Goal: Information Seeking & Learning: Compare options

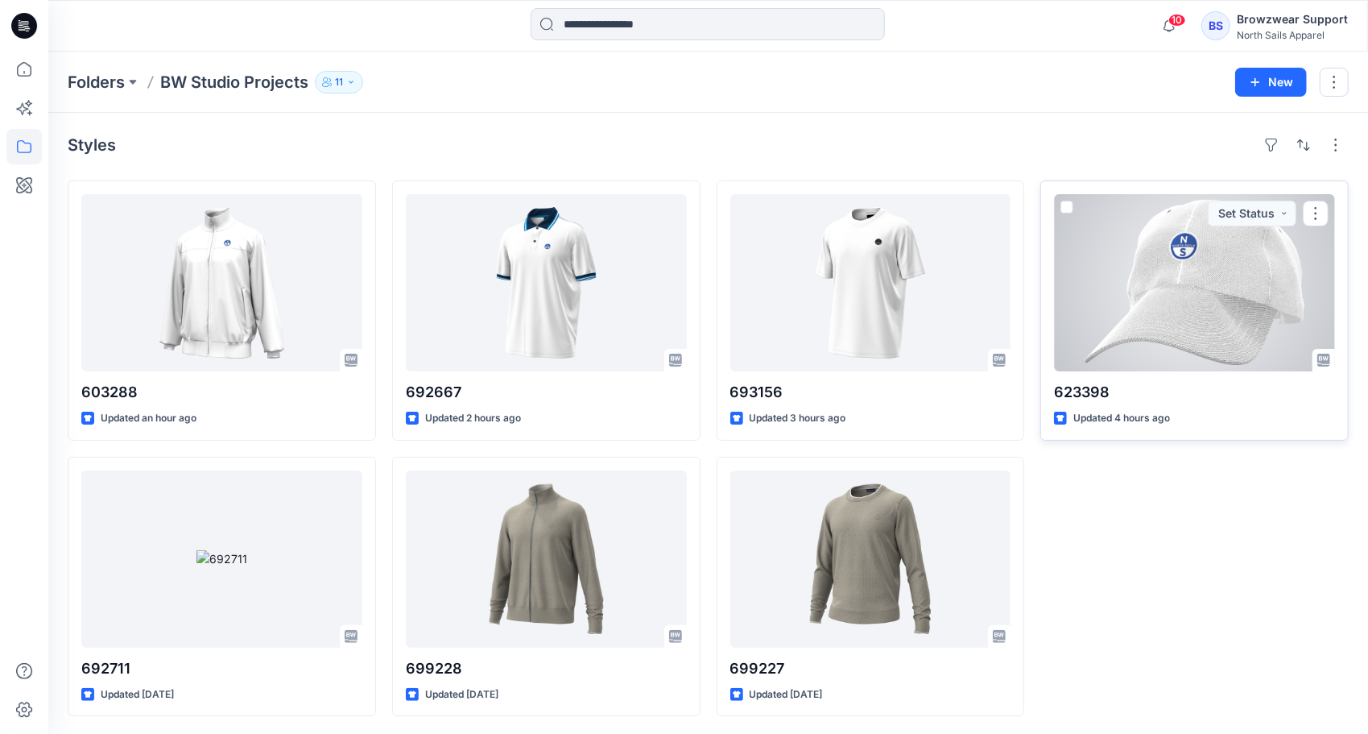
click at [1196, 309] on div at bounding box center [1194, 282] width 281 height 177
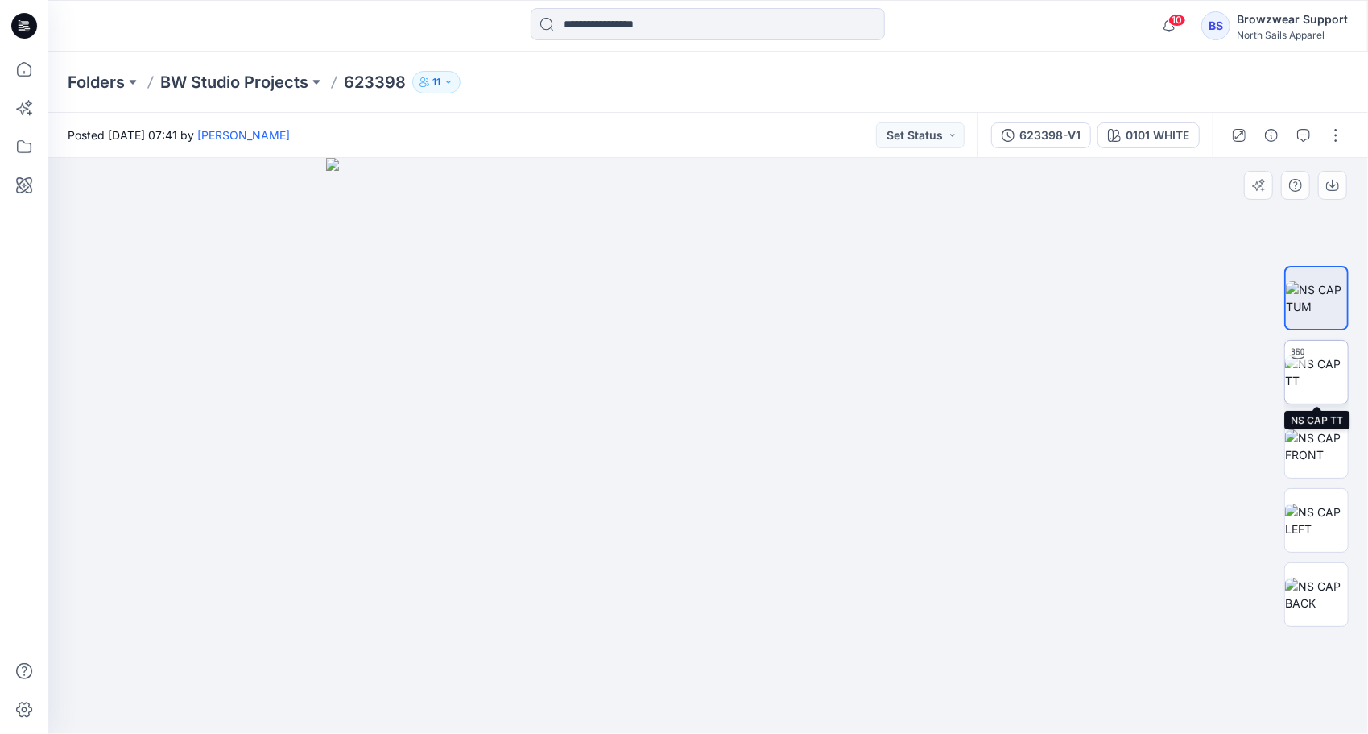
click at [1332, 364] on img at bounding box center [1316, 372] width 63 height 34
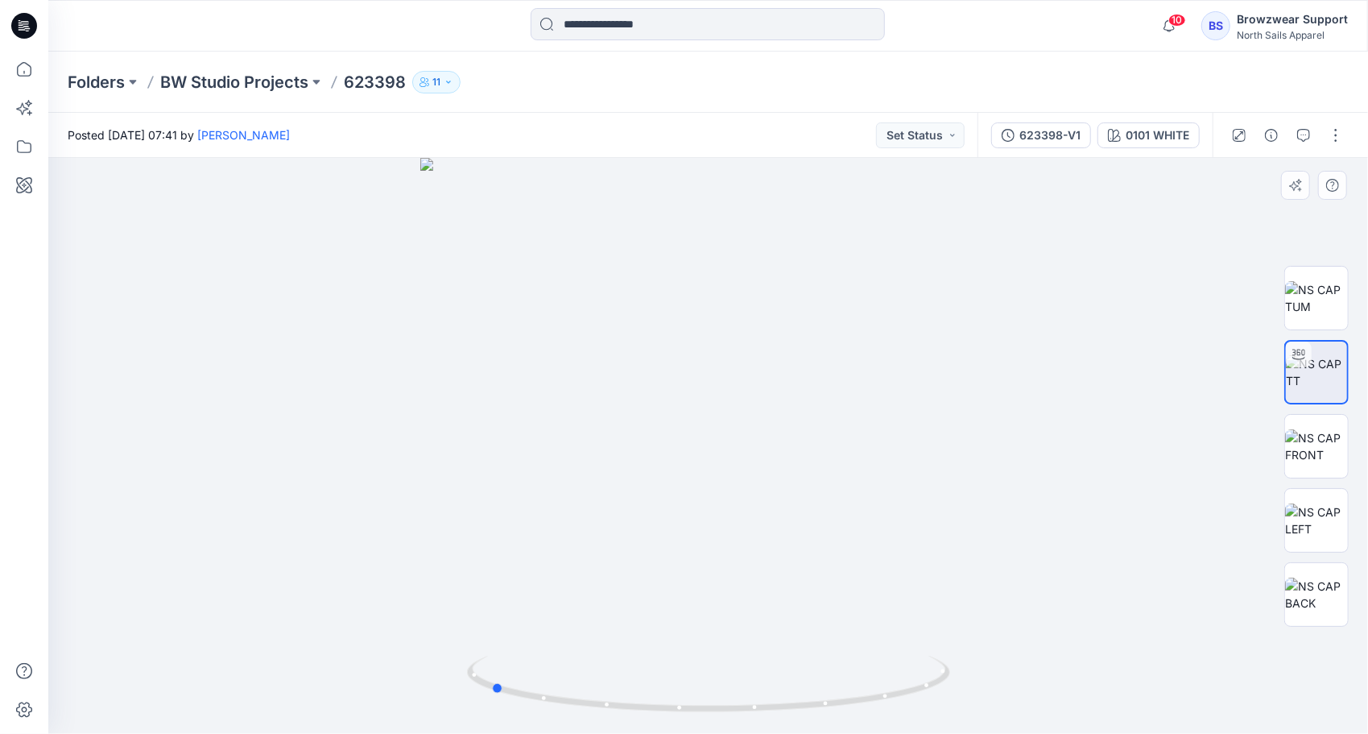
drag, startPoint x: 715, startPoint y: 708, endPoint x: 497, endPoint y: 590, distance: 248.3
click at [497, 590] on div at bounding box center [708, 446] width 1320 height 576
click at [1316, 440] on img at bounding box center [1316, 446] width 63 height 34
click at [1318, 365] on img at bounding box center [1316, 372] width 63 height 34
click at [1316, 438] on img at bounding box center [1316, 446] width 63 height 34
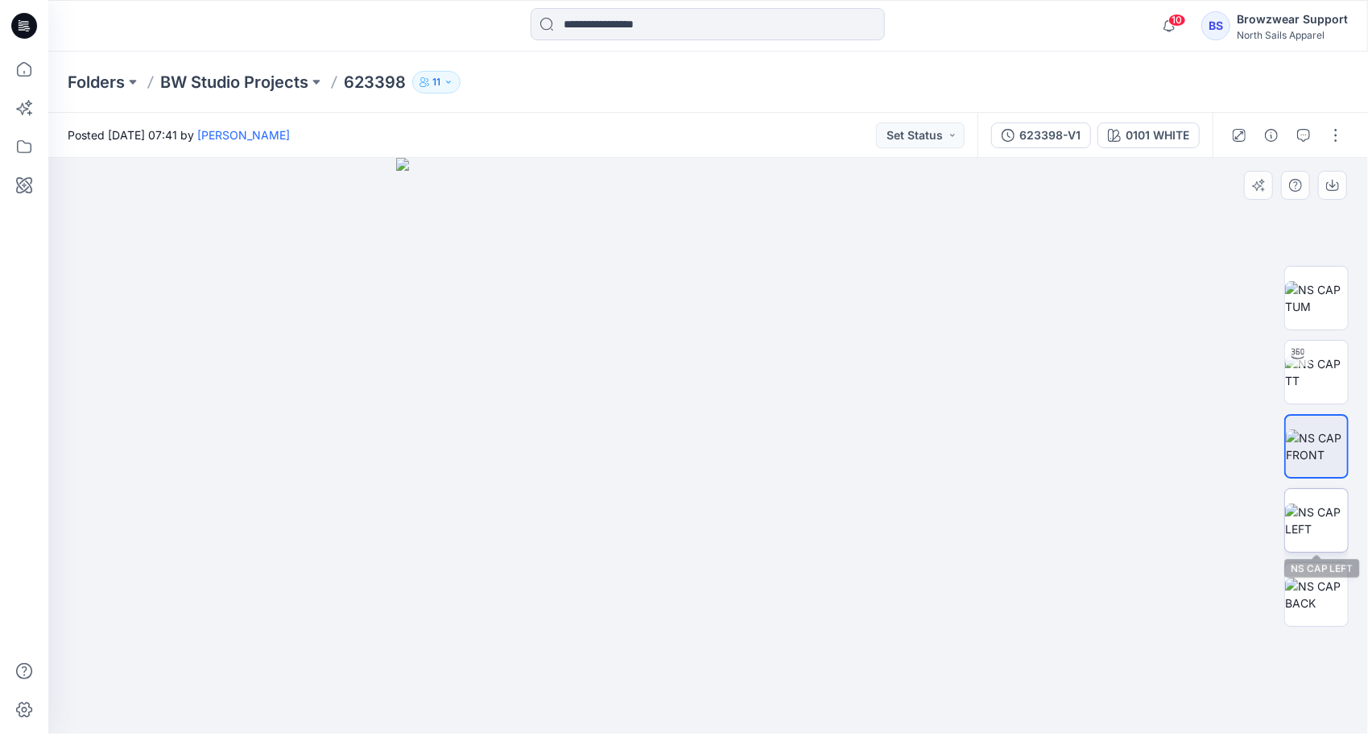
click at [1326, 533] on img at bounding box center [1316, 520] width 63 height 34
click at [1335, 662] on img at bounding box center [708, 446] width 1255 height 576
click at [1322, 654] on img at bounding box center [708, 446] width 1255 height 576
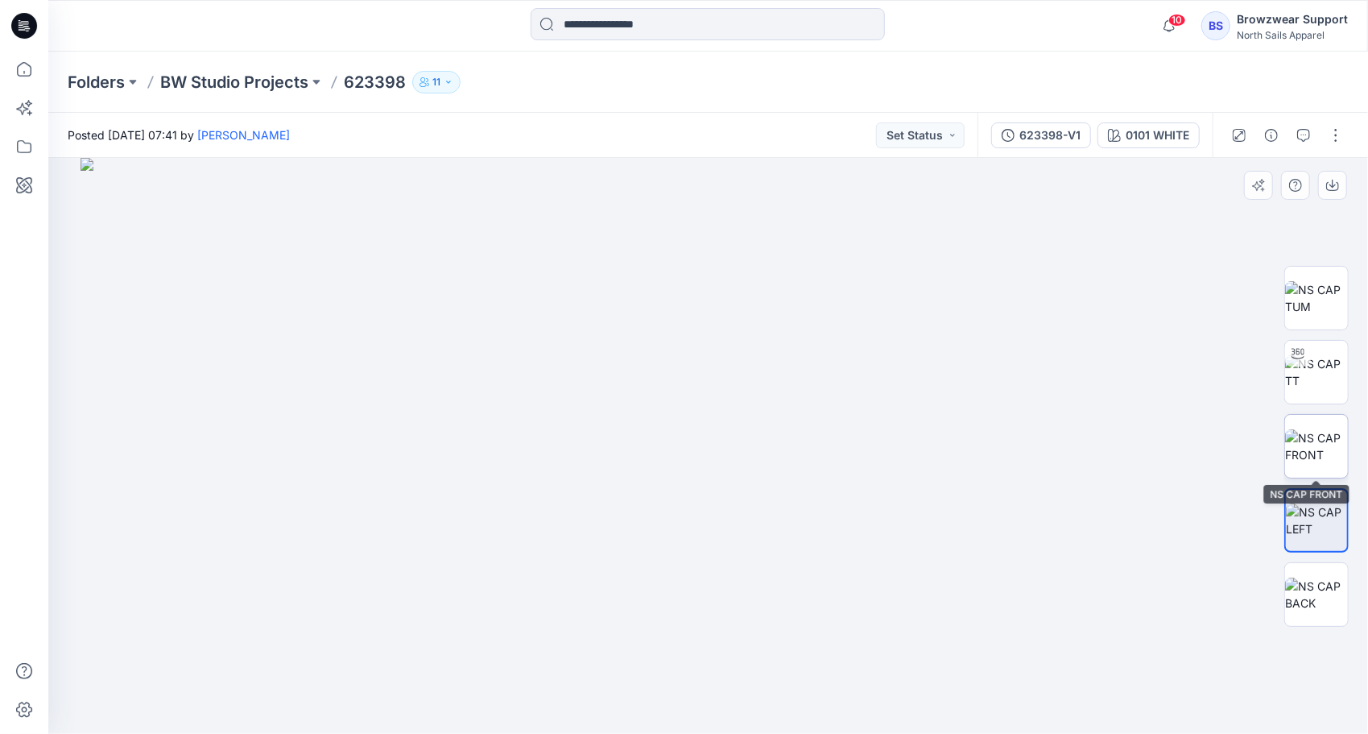
click at [1324, 429] on img at bounding box center [1316, 446] width 63 height 34
click at [1315, 358] on img at bounding box center [1316, 372] width 63 height 34
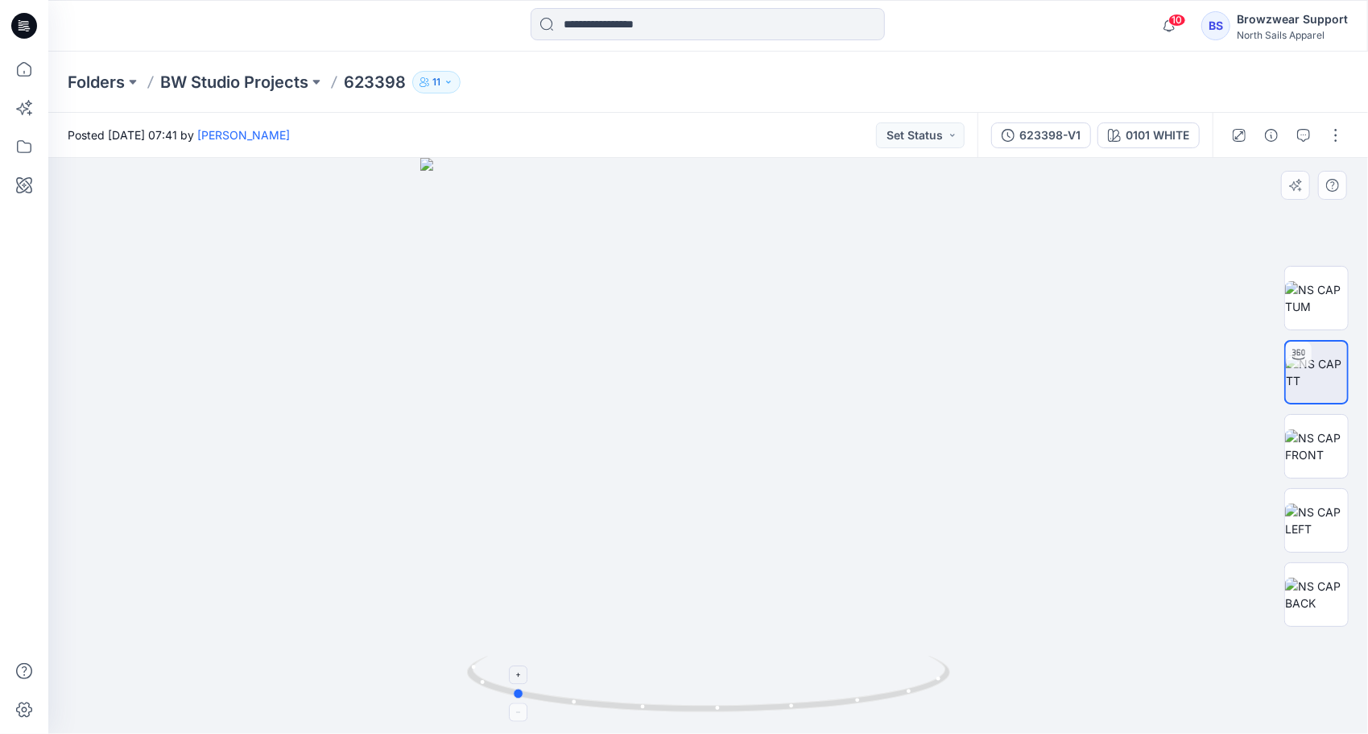
drag, startPoint x: 796, startPoint y: 716, endPoint x: 599, endPoint y: 662, distance: 203.8
click at [599, 662] on div at bounding box center [708, 446] width 1320 height 576
click at [391, 440] on img at bounding box center [708, 364] width 900 height 739
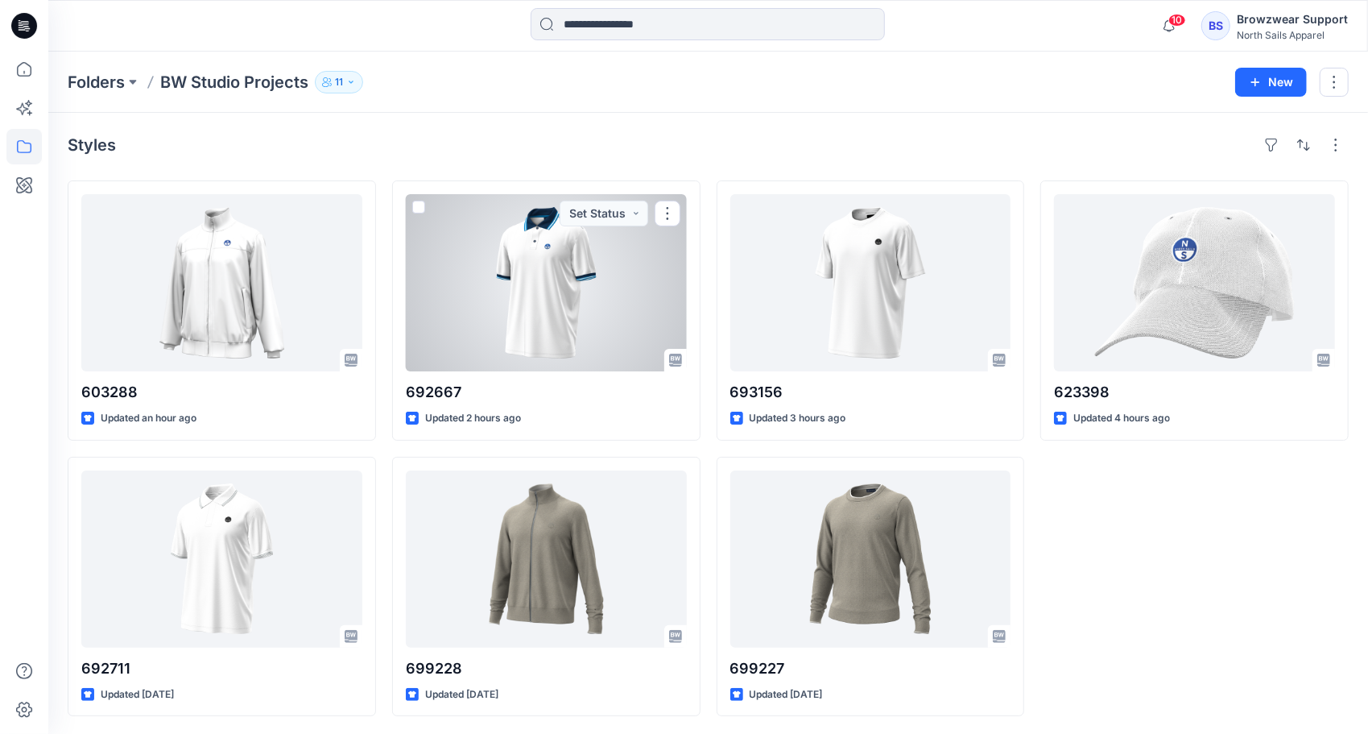
click at [484, 263] on div at bounding box center [546, 282] width 281 height 177
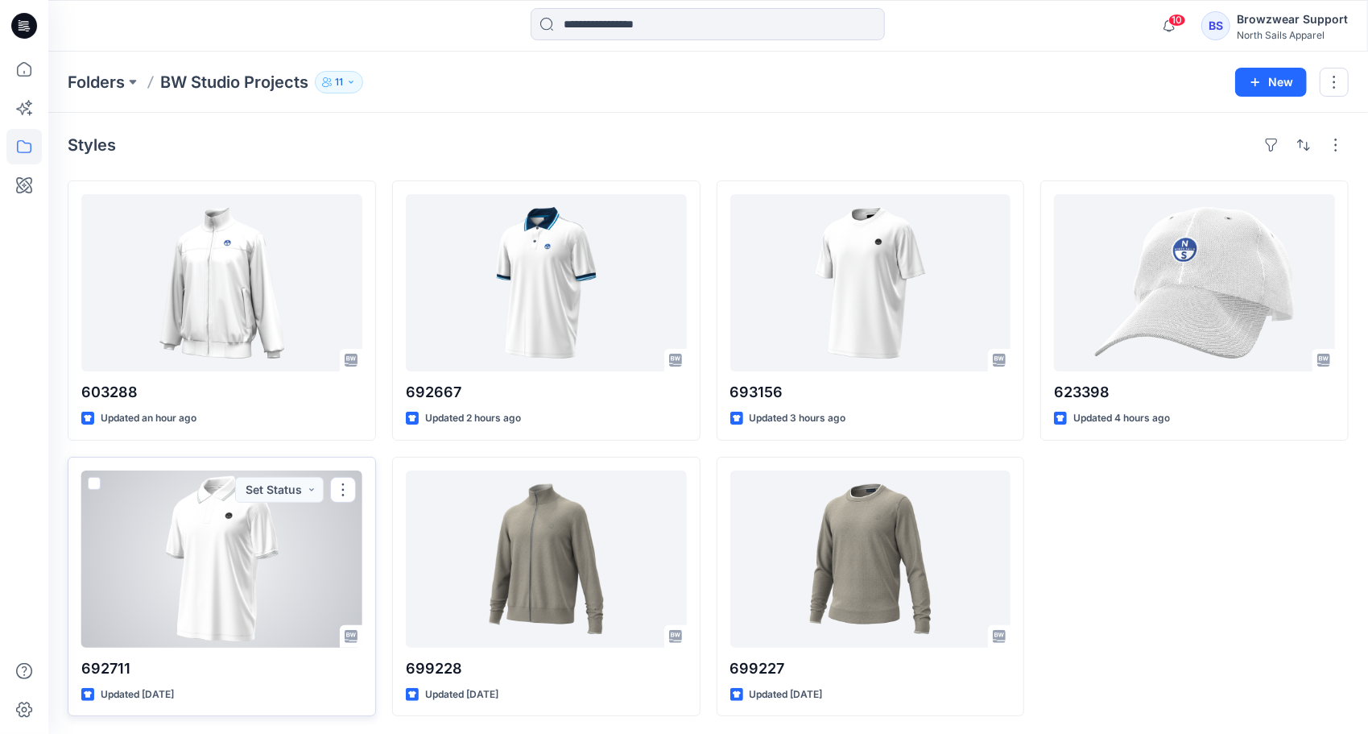
click at [215, 547] on div at bounding box center [221, 558] width 281 height 177
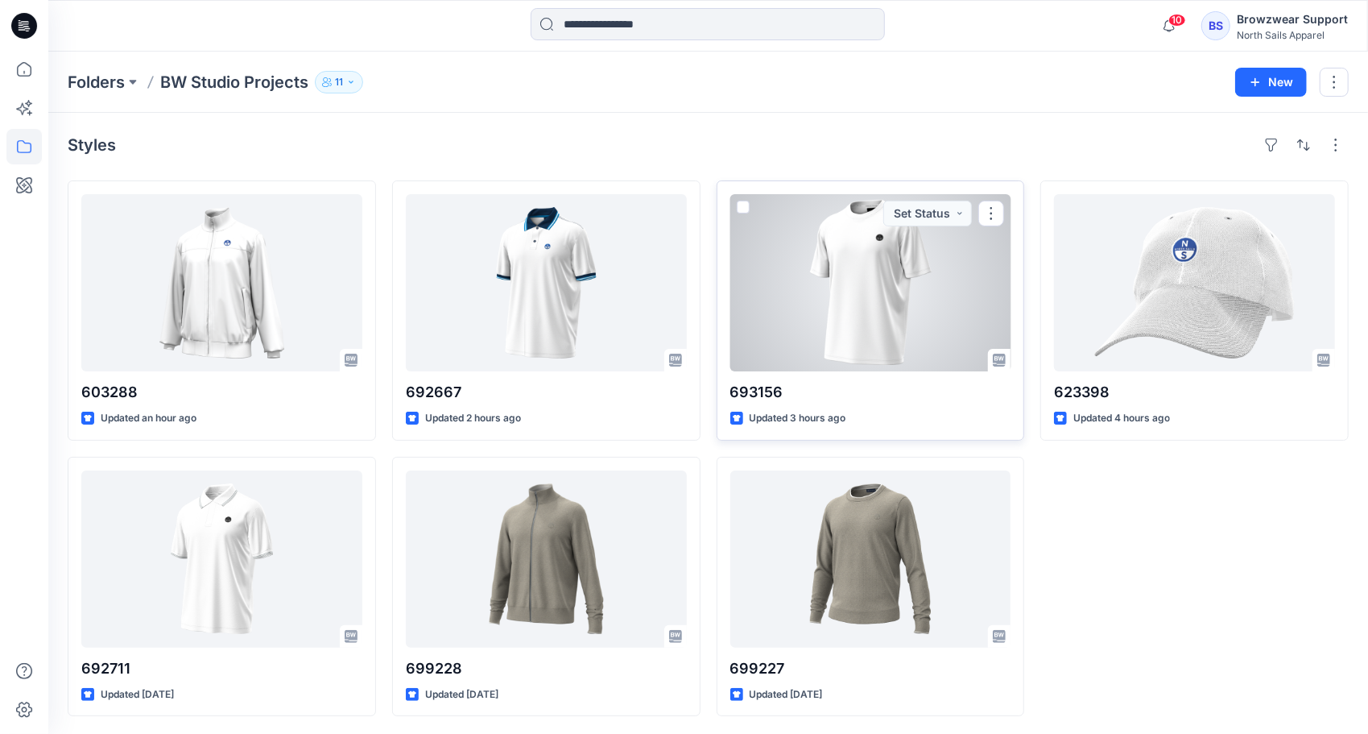
click at [931, 281] on div at bounding box center [870, 282] width 281 height 177
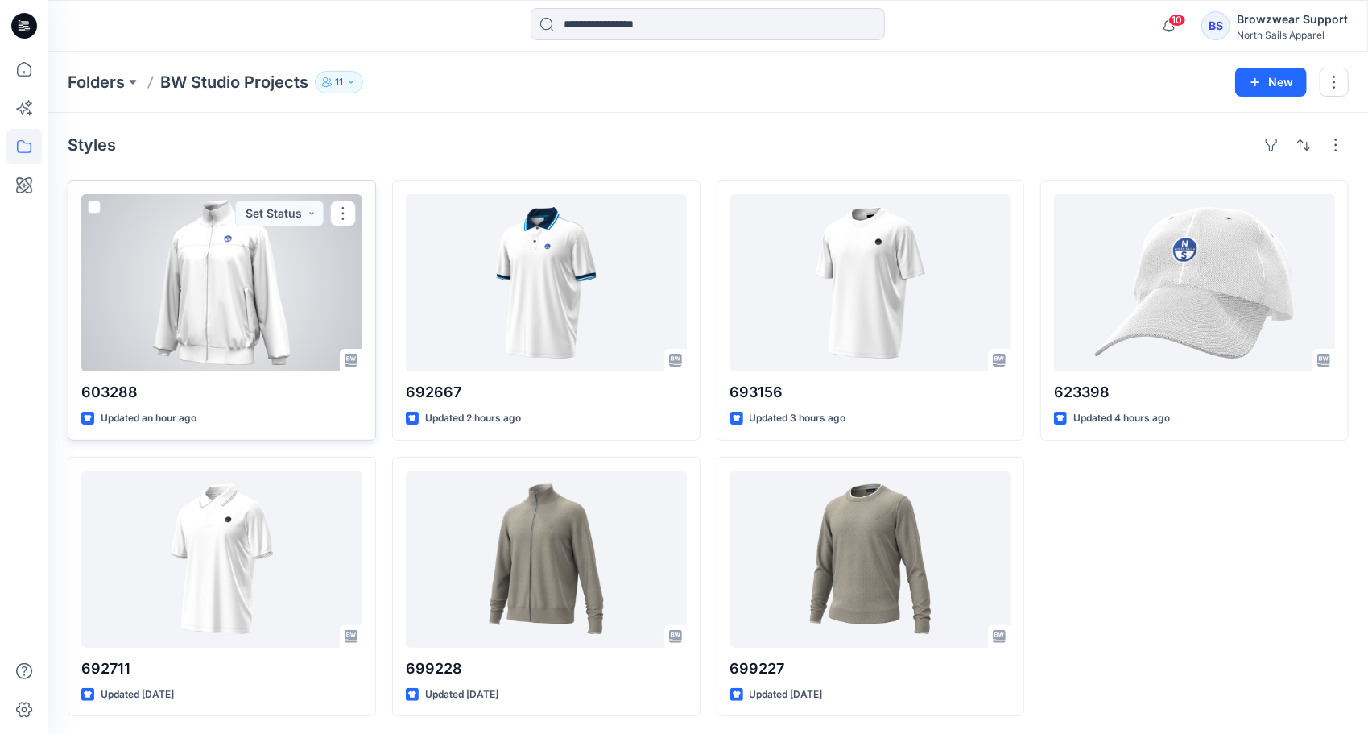
click at [259, 288] on div at bounding box center [221, 282] width 281 height 177
